Goal: Information Seeking & Learning: Learn about a topic

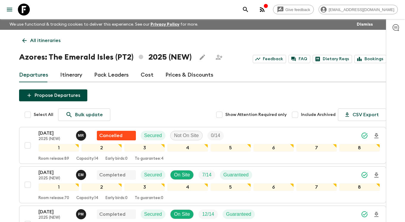
click at [18, 8] on icon at bounding box center [24, 10] width 12 height 12
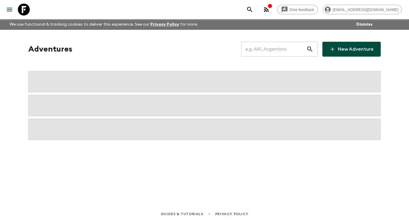
click at [272, 49] on input "text" at bounding box center [273, 49] width 65 height 17
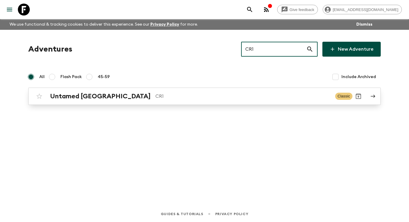
type input "CR1"
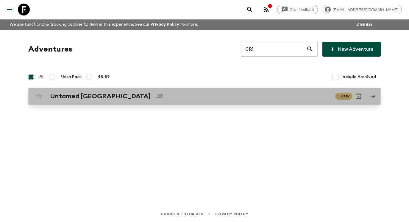
click at [282, 99] on p "CR1" at bounding box center [242, 96] width 175 height 7
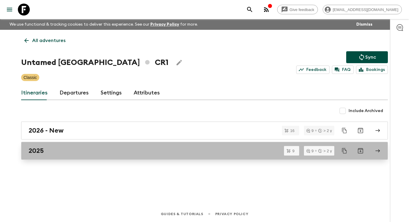
click at [171, 148] on div "2025" at bounding box center [199, 151] width 341 height 8
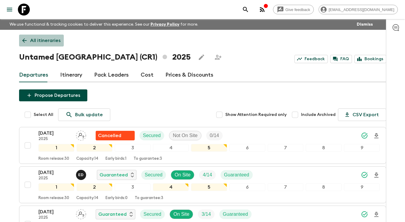
click at [52, 41] on p "All itineraries" at bounding box center [45, 40] width 30 height 7
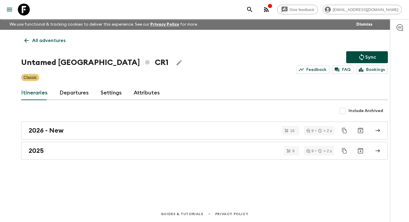
click at [47, 41] on p "All adventures" at bounding box center [48, 40] width 33 height 7
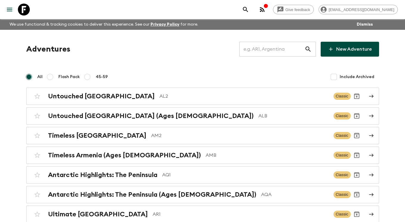
click at [254, 48] on input "text" at bounding box center [271, 49] width 65 height 17
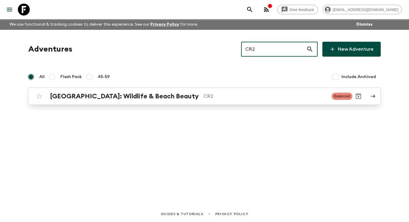
type input "CR2"
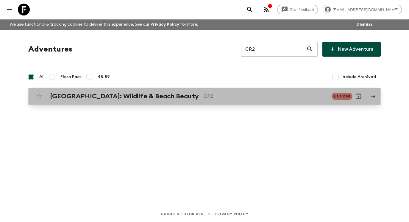
click at [375, 96] on icon at bounding box center [372, 96] width 5 height 5
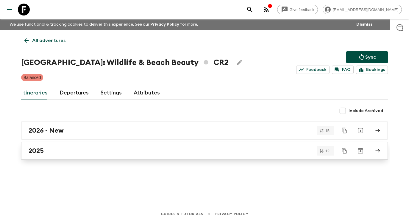
click at [148, 148] on div "2025" at bounding box center [199, 151] width 341 height 8
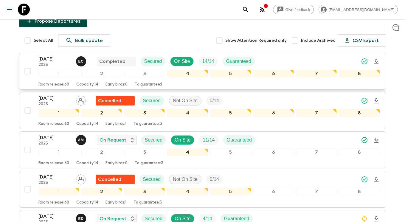
scroll to position [157, 0]
